Goal: Information Seeking & Learning: Learn about a topic

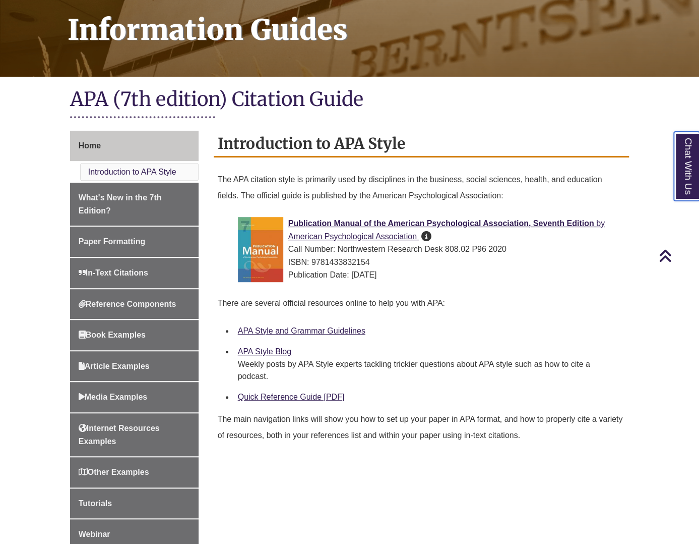
scroll to position [151, 0]
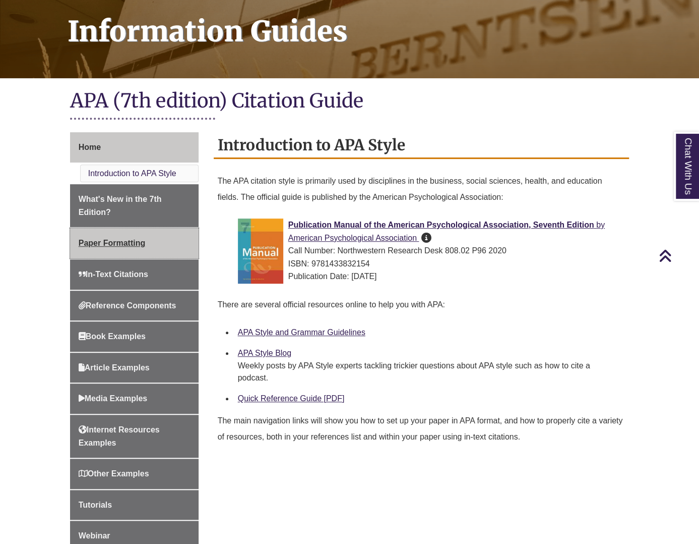
click at [126, 240] on span "Paper Formatting" at bounding box center [112, 242] width 67 height 9
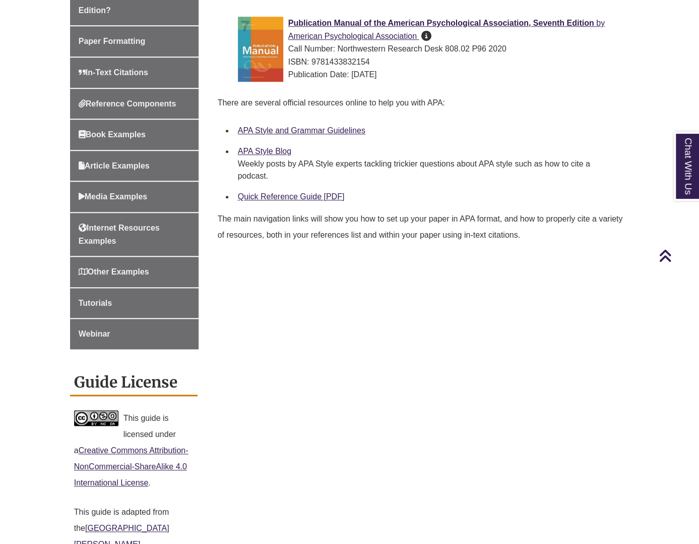
scroll to position [151, 0]
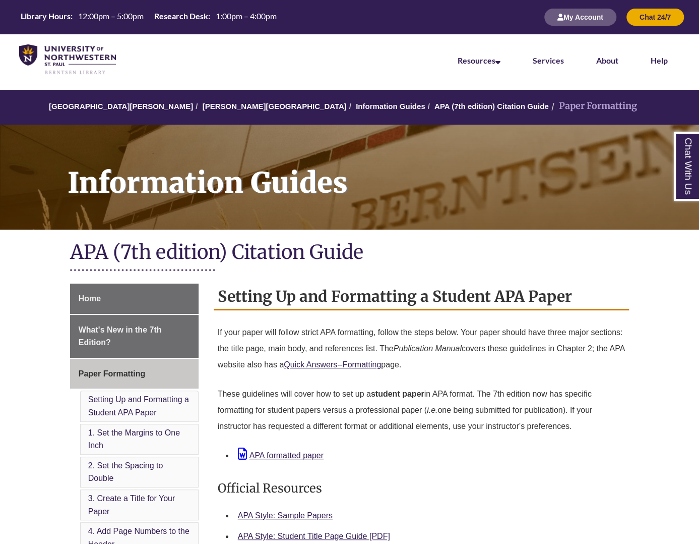
drag, startPoint x: 129, startPoint y: 274, endPoint x: 34, endPoint y: 410, distance: 166.0
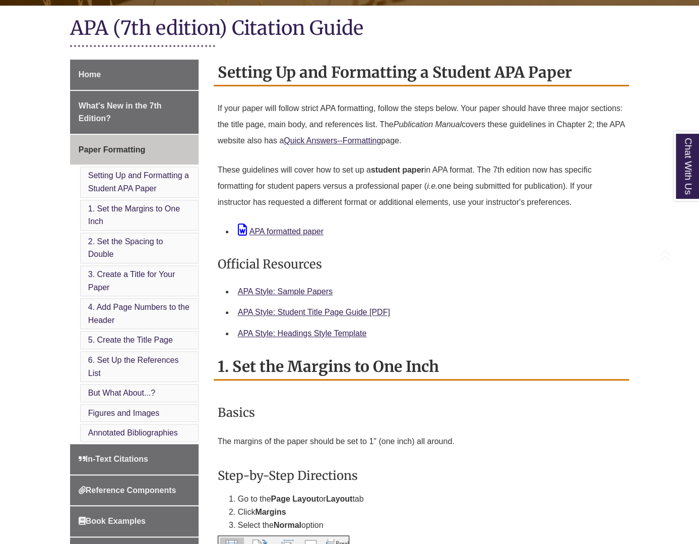
scroll to position [252, 0]
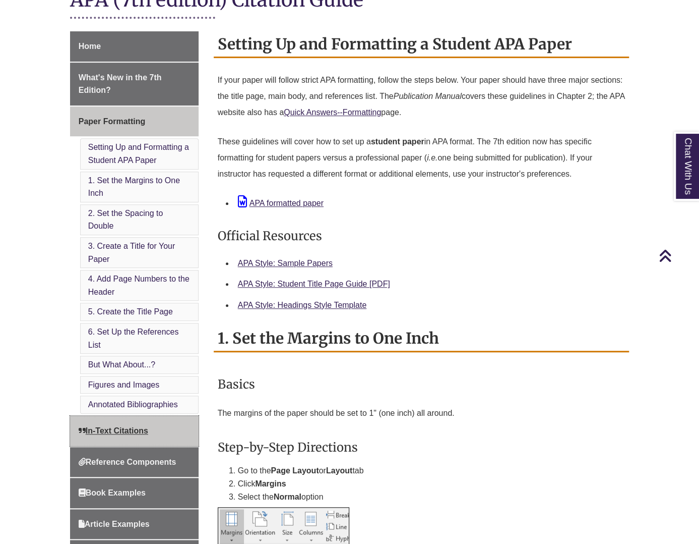
click at [137, 426] on span "In-Text Citations" at bounding box center [114, 430] width 70 height 9
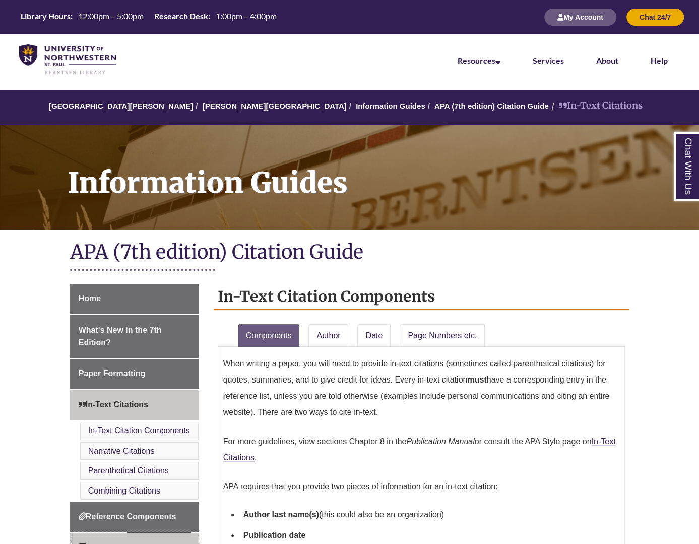
scroll to position [151, 0]
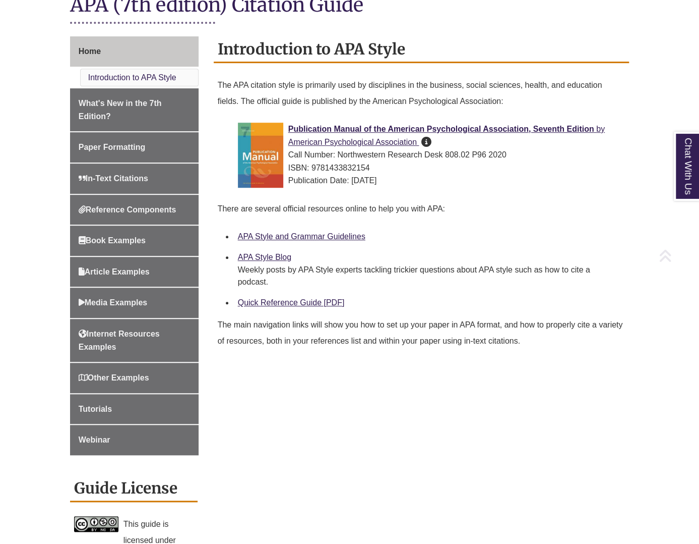
scroll to position [252, 0]
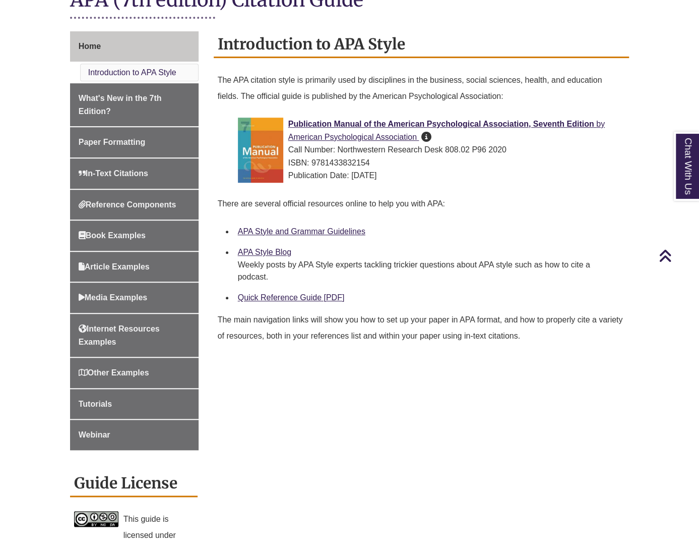
click at [304, 240] on li "APA Style and Grammar Guidelines" at bounding box center [430, 231] width 392 height 21
click at [303, 231] on link "APA Style and Grammar Guidelines" at bounding box center [302, 231] width 128 height 9
click at [274, 251] on link "APA Style Blog" at bounding box center [264, 252] width 53 height 9
click at [264, 296] on link "Quick Reference Guide [PDF]" at bounding box center [291, 297] width 107 height 9
click at [332, 128] on div "Publication Manual of the American Psychological Association, Seventh Edition b…" at bounding box center [430, 149] width 384 height 65
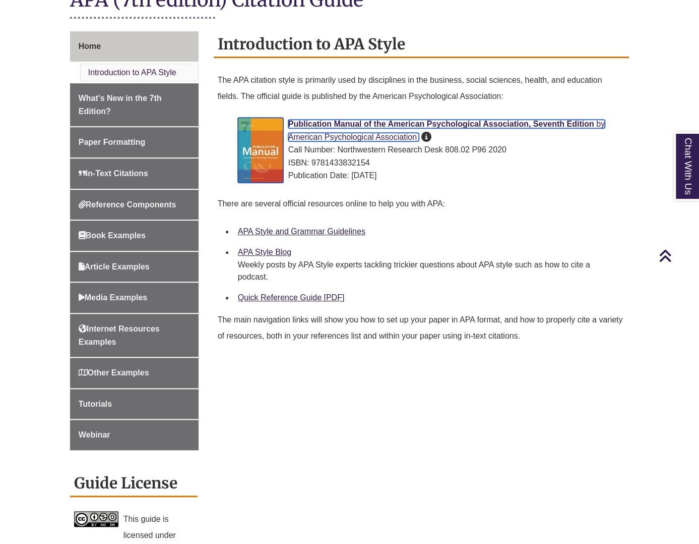
click at [332, 124] on span "Publication Manual of the American Psychological Association, Seventh Edition" at bounding box center [441, 124] width 306 height 9
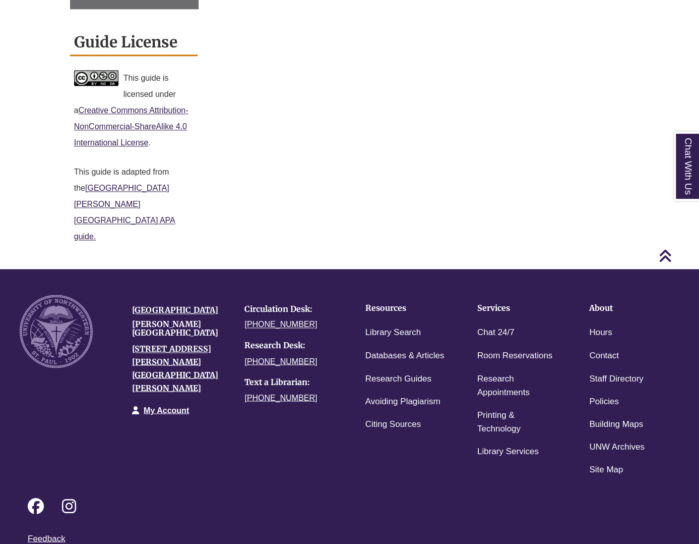
scroll to position [705, 0]
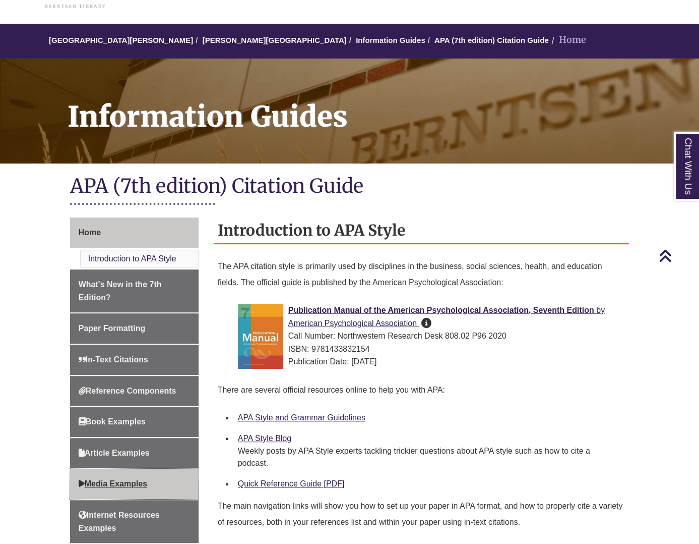
scroll to position [49, 0]
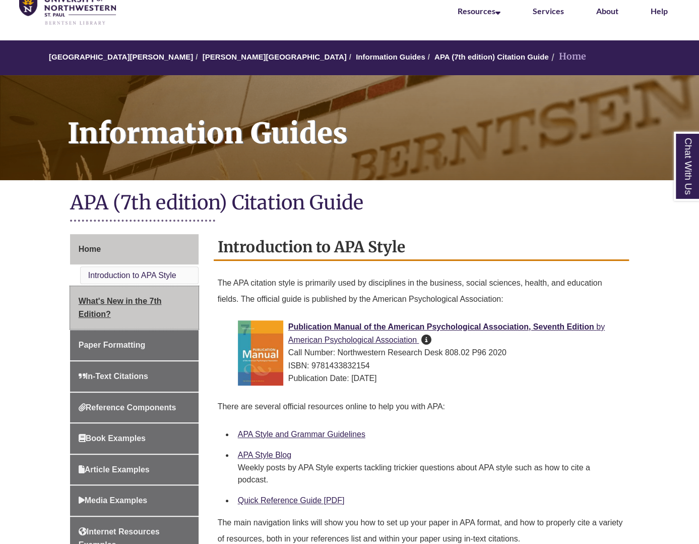
click at [114, 323] on link "What's New in the 7th Edition?" at bounding box center [134, 307] width 129 height 43
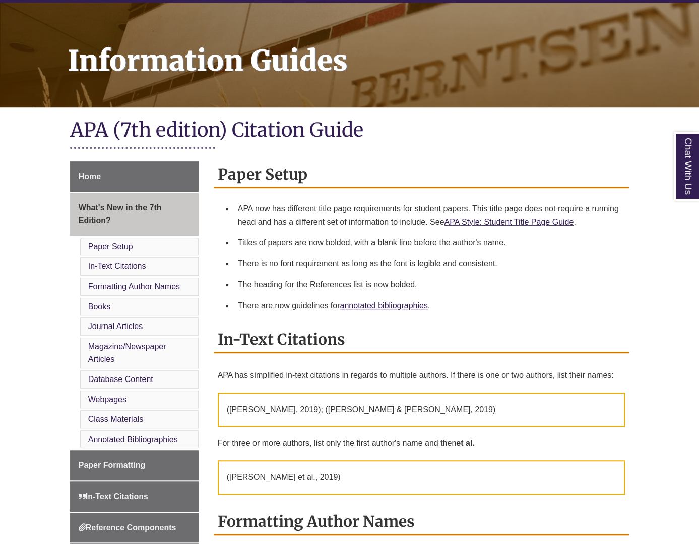
scroll to position [202, 0]
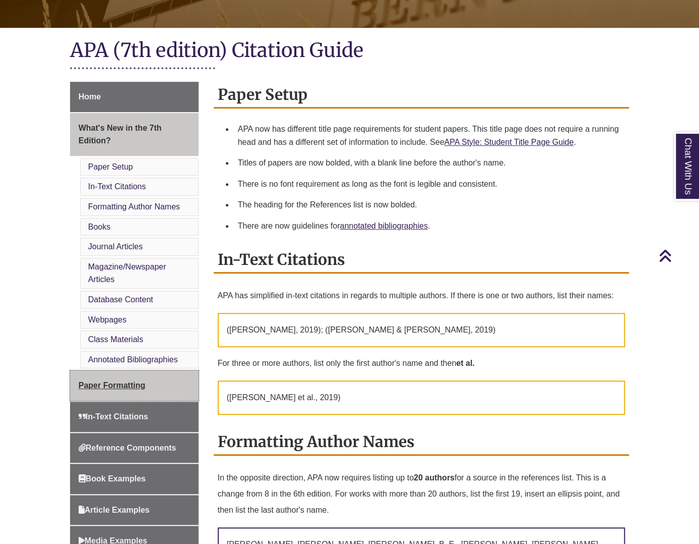
click at [120, 390] on link "Paper Formatting" at bounding box center [134, 385] width 129 height 30
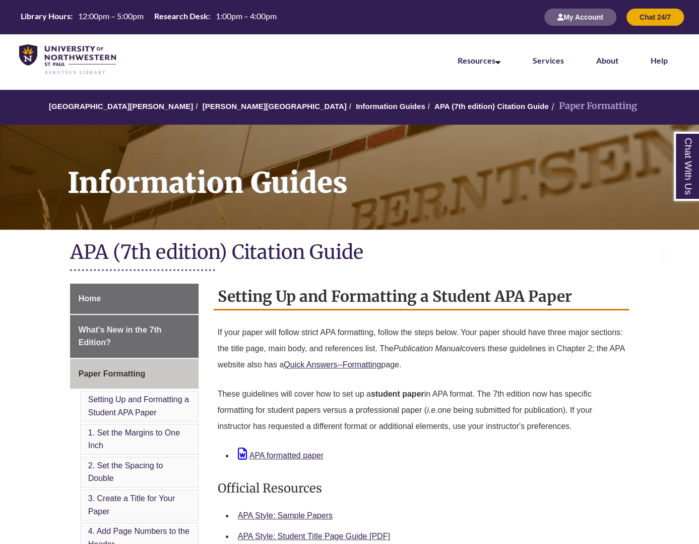
scroll to position [252, 0]
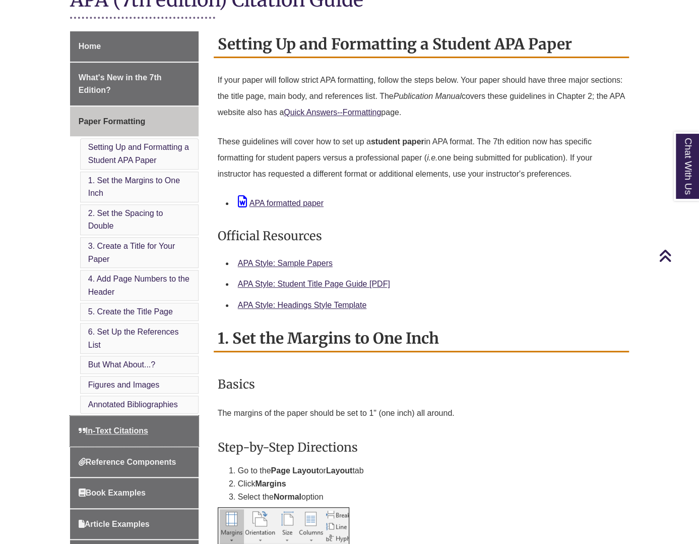
click at [125, 430] on span "In-Text Citations" at bounding box center [114, 430] width 70 height 9
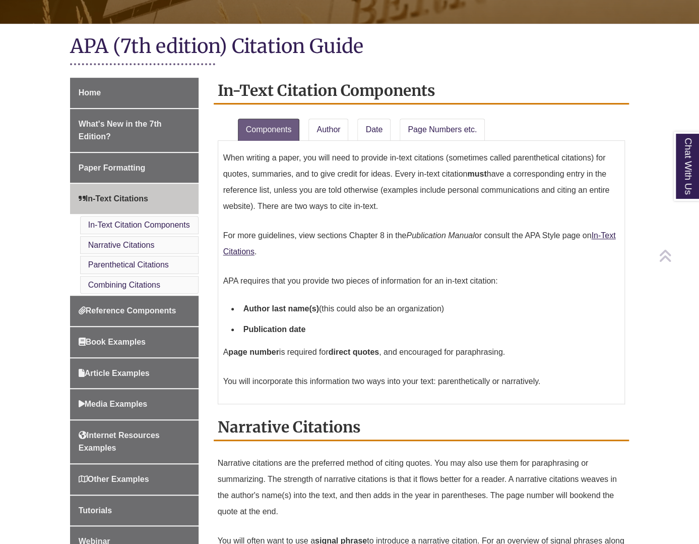
scroll to position [252, 0]
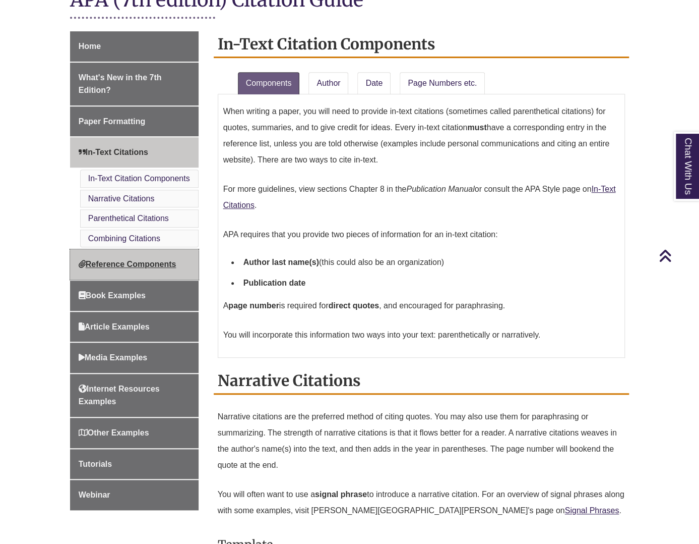
click at [126, 263] on span "Reference Components" at bounding box center [128, 264] width 98 height 9
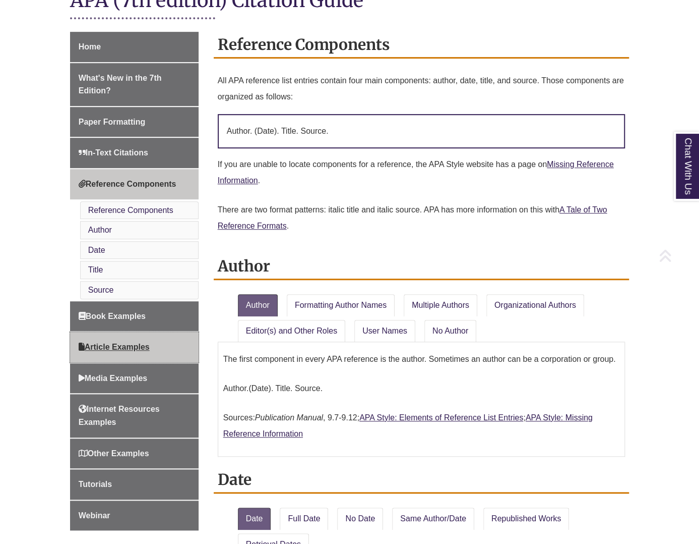
scroll to position [252, 0]
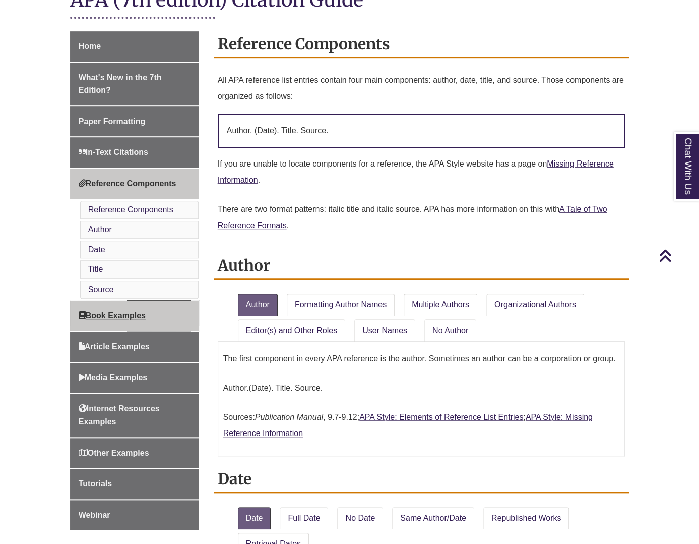
click at [130, 311] on span "Book Examples" at bounding box center [112, 315] width 67 height 9
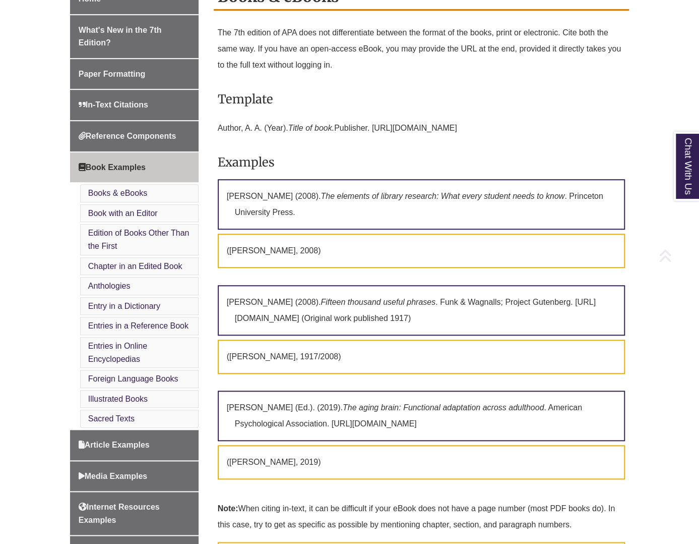
scroll to position [303, 0]
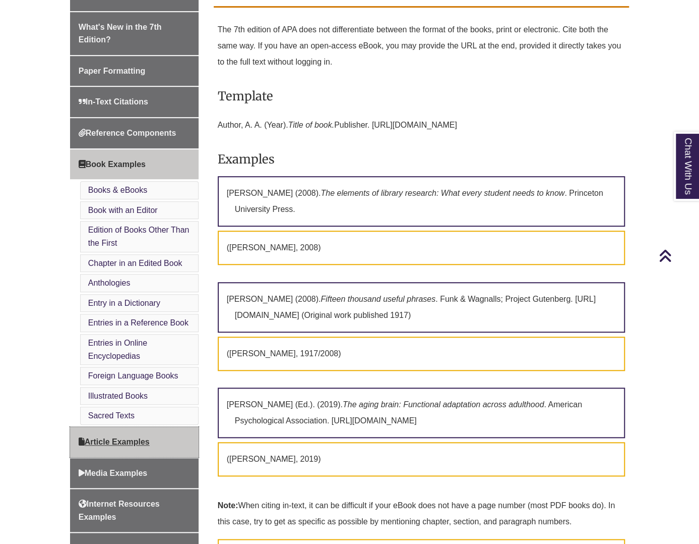
click at [163, 442] on link "Article Examples" at bounding box center [134, 442] width 129 height 30
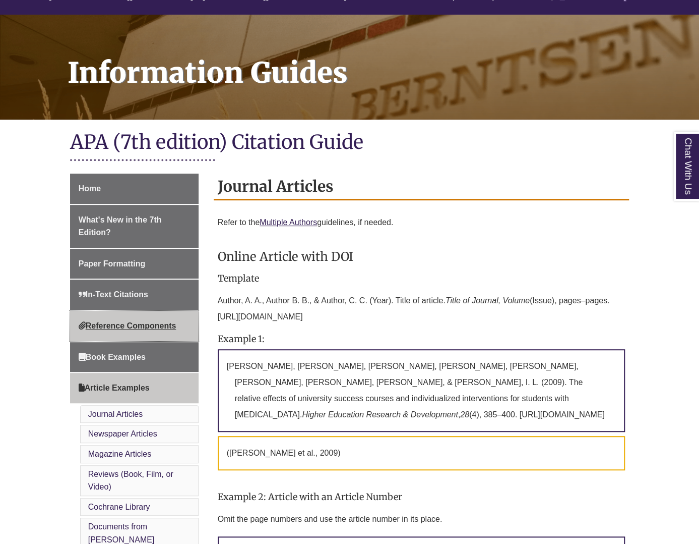
scroll to position [303, 0]
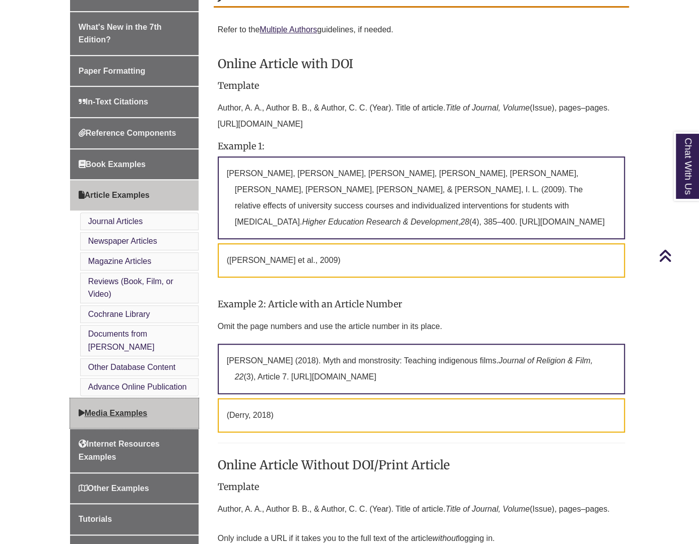
click at [144, 408] on span "Media Examples" at bounding box center [113, 412] width 69 height 9
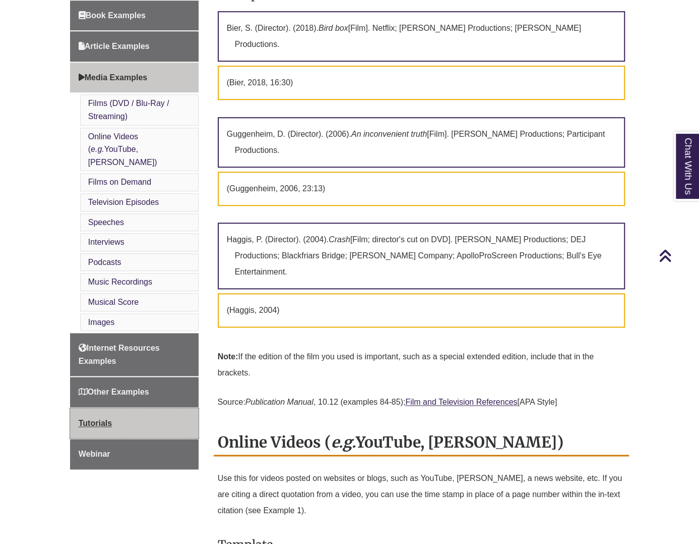
scroll to position [454, 0]
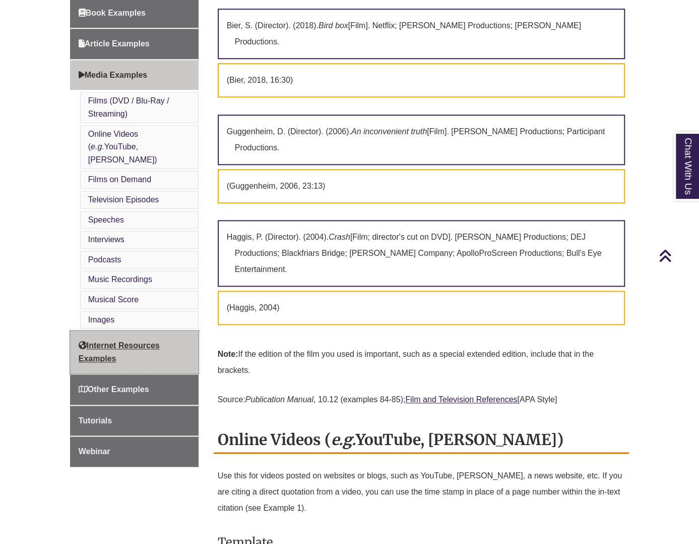
click at [125, 344] on link "Internet Resources Examples" at bounding box center [134, 351] width 129 height 43
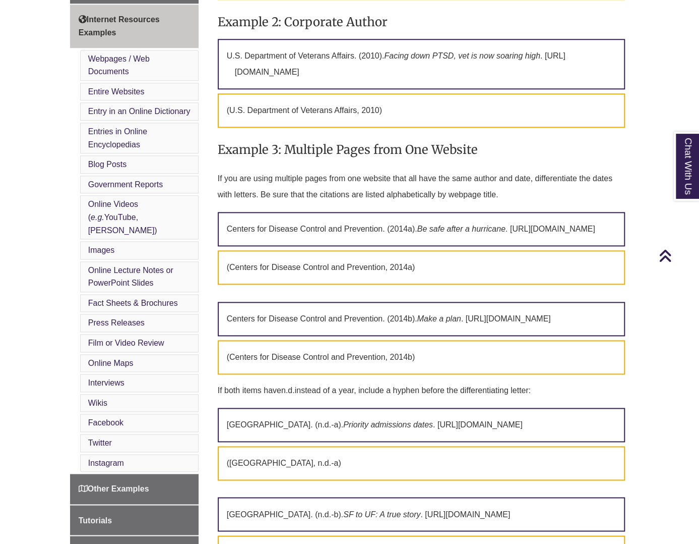
scroll to position [555, 0]
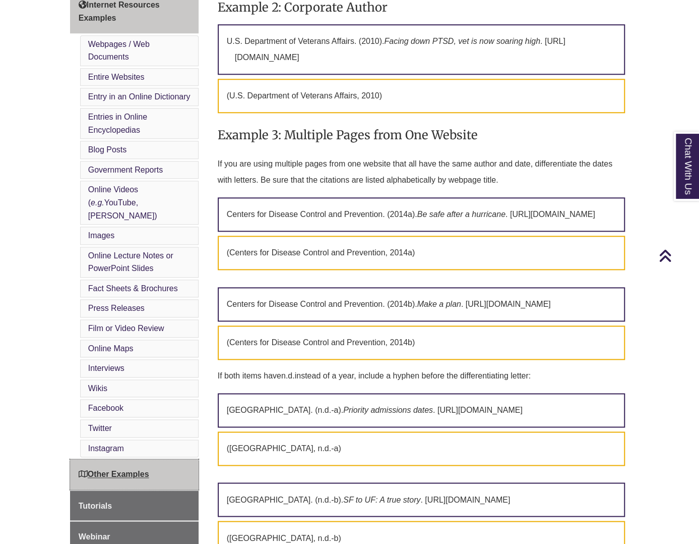
click at [117, 459] on link "Other Examples" at bounding box center [134, 474] width 129 height 30
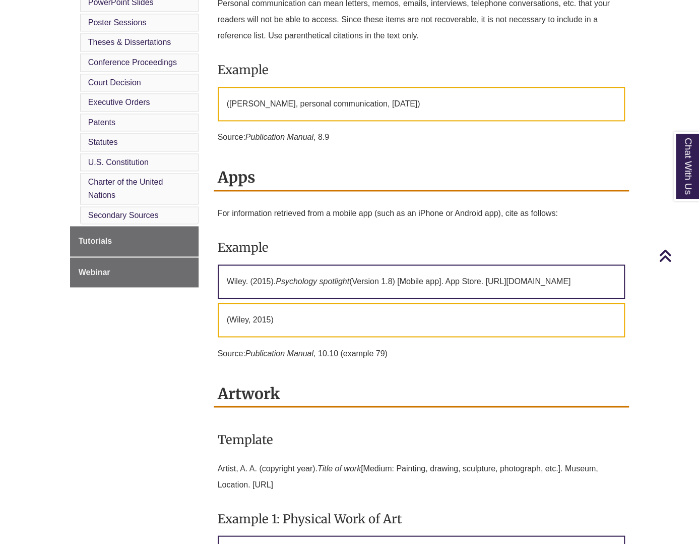
scroll to position [756, 0]
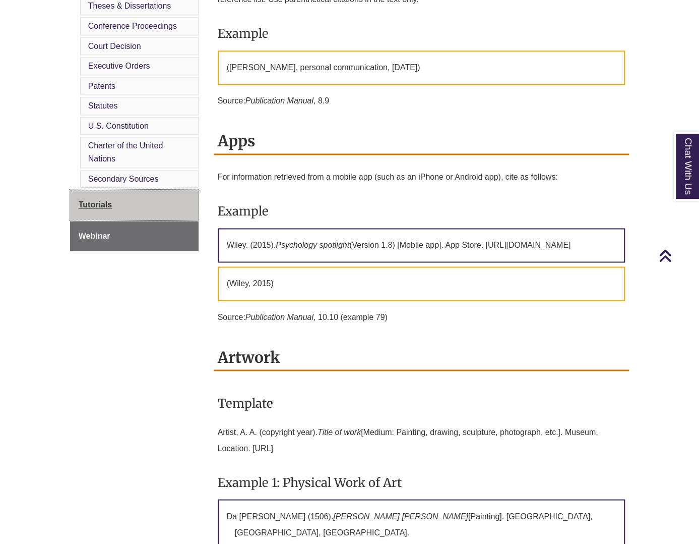
click at [102, 202] on link "Tutorials" at bounding box center [134, 205] width 129 height 30
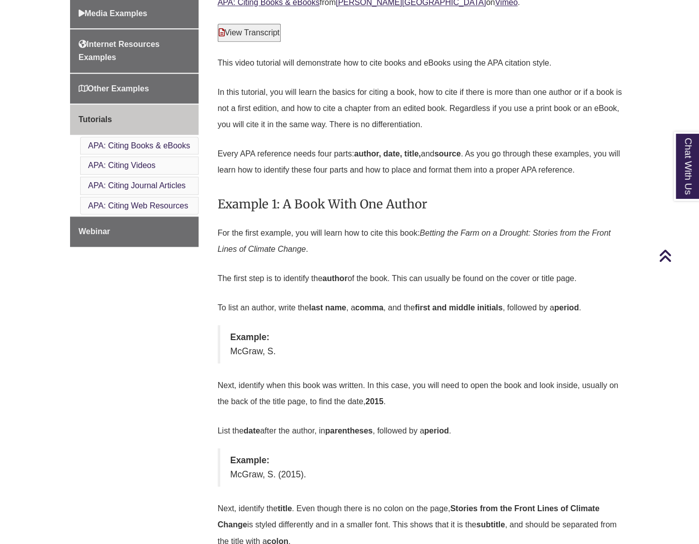
scroll to position [605, 0]
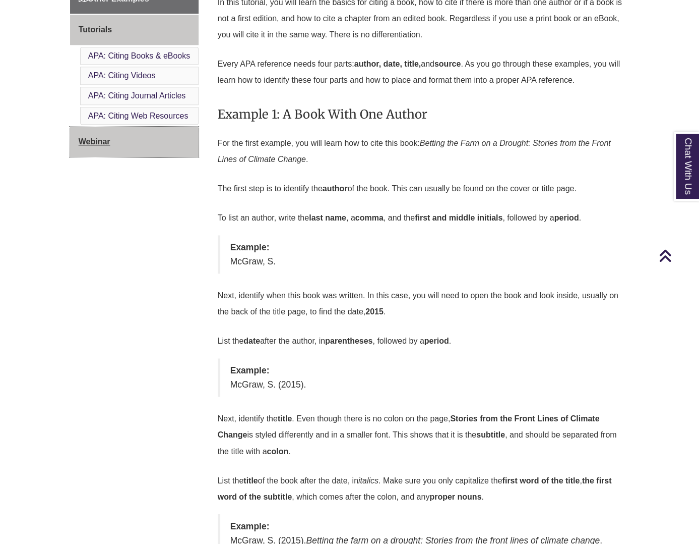
click at [97, 127] on link "Webinar" at bounding box center [134, 142] width 129 height 30
